Goal: Book appointment/travel/reservation

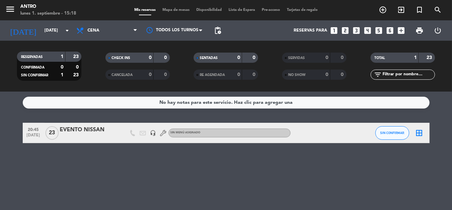
click at [70, 28] on icon "arrow_drop_down" at bounding box center [67, 30] width 8 height 8
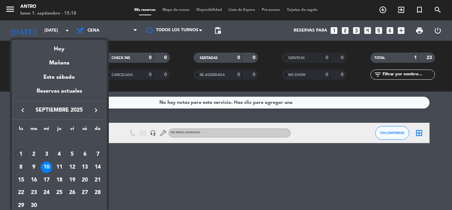
click at [61, 169] on div "11" at bounding box center [60, 168] width 12 height 12
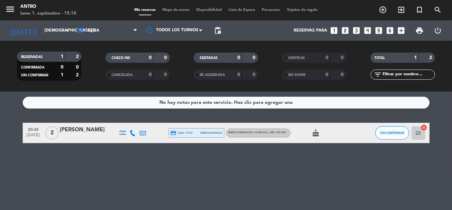
click at [67, 35] on input "[DEMOGRAPHIC_DATA][DATE]" at bounding box center [69, 31] width 57 height 12
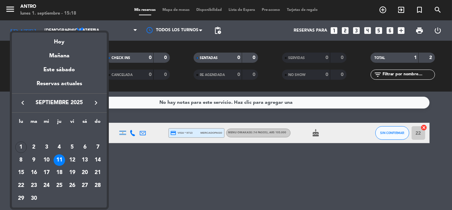
click at [71, 162] on div "12" at bounding box center [73, 160] width 12 height 12
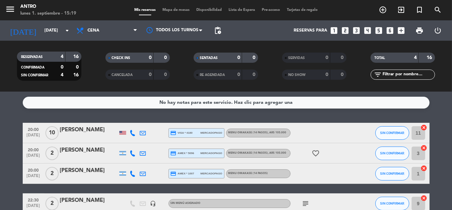
scroll to position [5, 0]
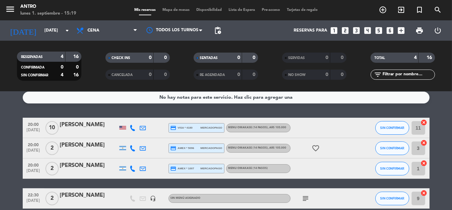
click at [59, 33] on input "[DATE]" at bounding box center [69, 31] width 57 height 12
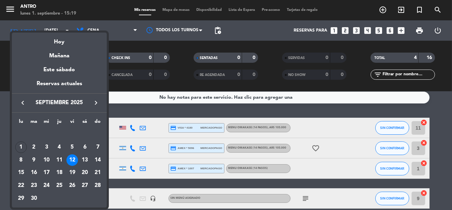
click at [80, 159] on div "13" at bounding box center [85, 160] width 12 height 12
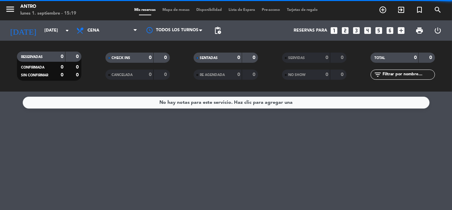
scroll to position [0, 0]
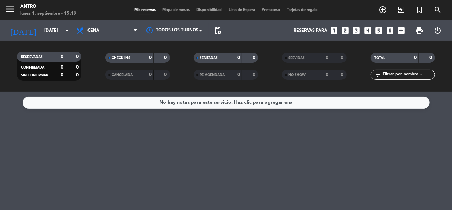
click at [66, 35] on input "[DATE]" at bounding box center [69, 31] width 57 height 12
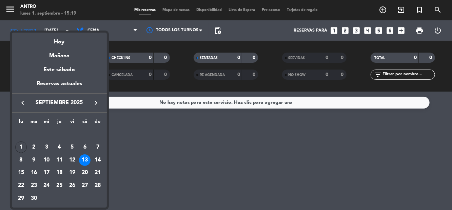
click at [96, 159] on div "14" at bounding box center [98, 160] width 12 height 12
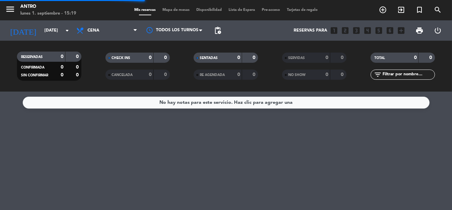
click at [72, 35] on input "[DATE]" at bounding box center [69, 31] width 57 height 12
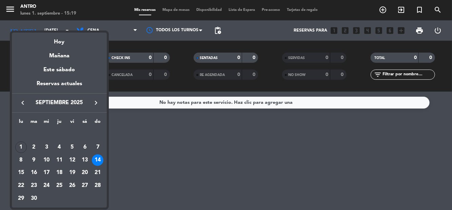
click at [24, 172] on div "15" at bounding box center [21, 173] width 12 height 12
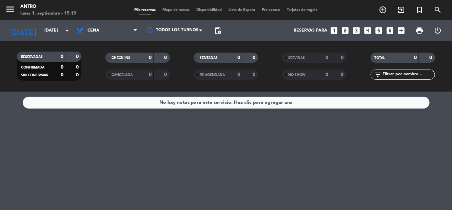
click at [69, 35] on input "[DATE]" at bounding box center [69, 31] width 57 height 12
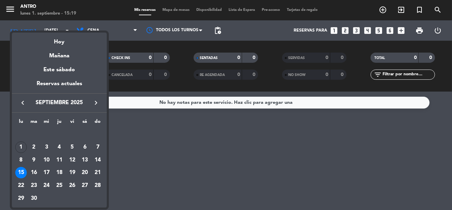
click at [98, 172] on div "21" at bounding box center [98, 173] width 12 height 12
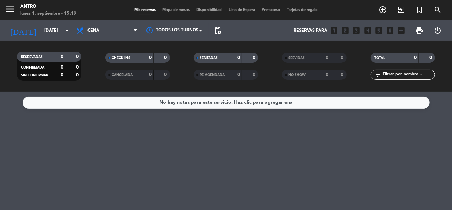
click at [66, 31] on icon "arrow_drop_down" at bounding box center [67, 30] width 8 height 8
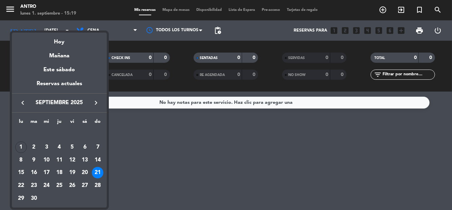
click at [81, 172] on div "20" at bounding box center [85, 173] width 12 height 12
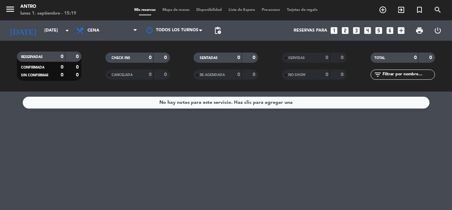
click at [70, 35] on input "[DATE]" at bounding box center [69, 31] width 57 height 12
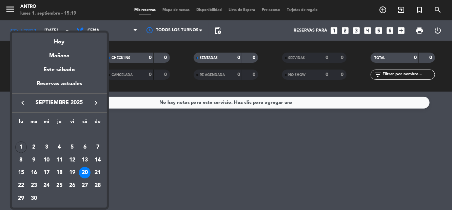
click at [86, 149] on div "6" at bounding box center [85, 148] width 12 height 12
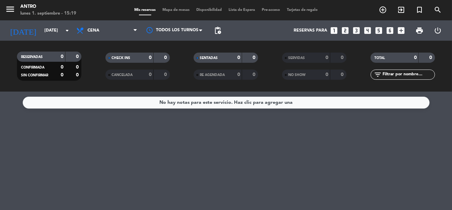
type input "[DATE]"
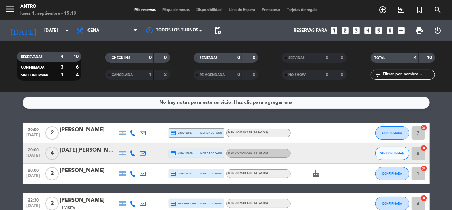
scroll to position [5, 0]
